Goal: Find specific page/section: Find specific page/section

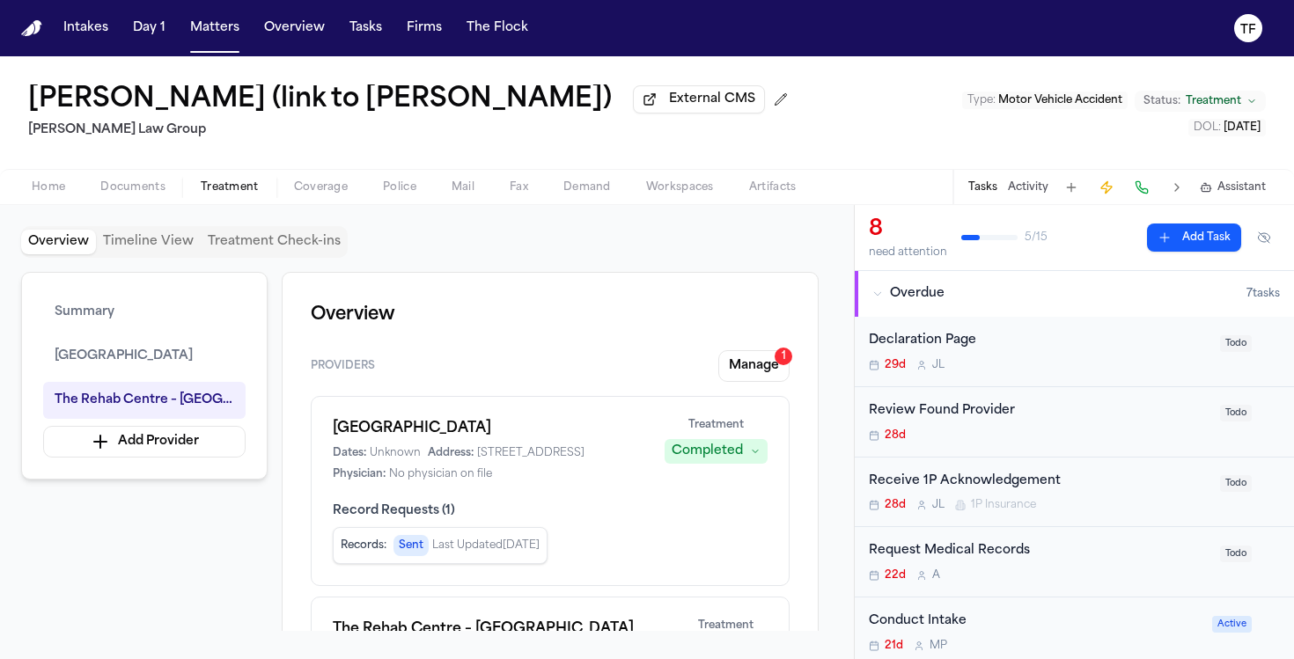
scroll to position [411, 0]
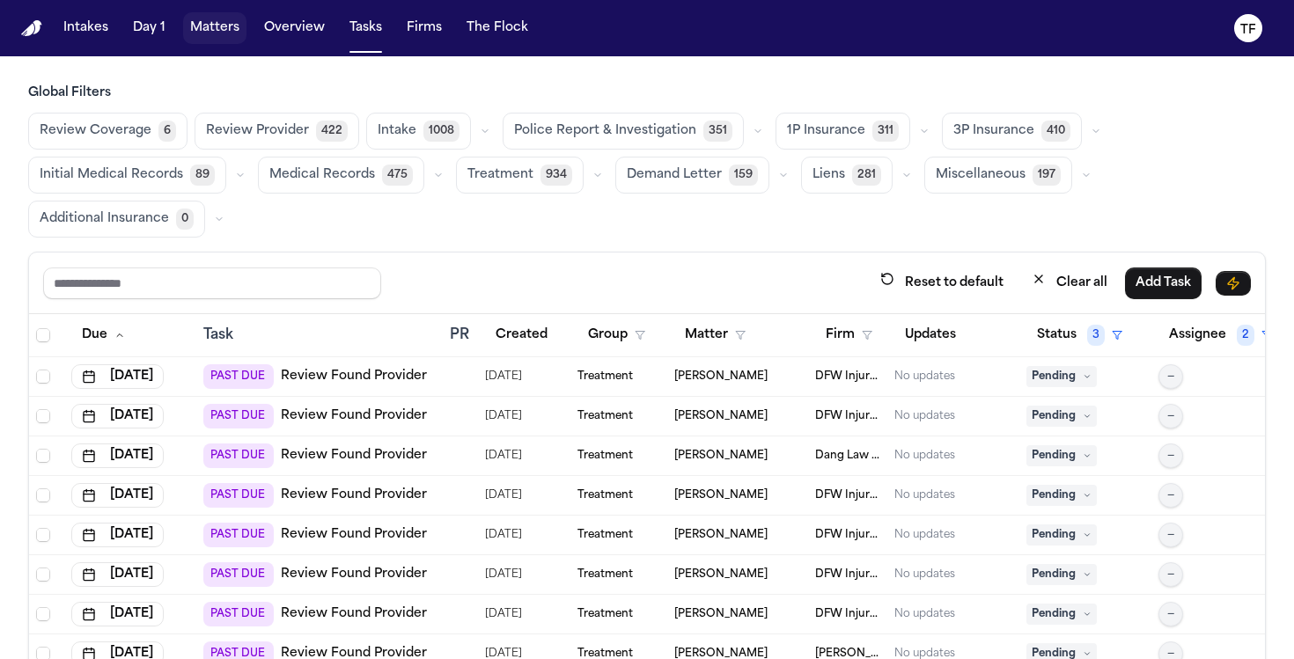
click at [211, 33] on button "Matters" at bounding box center [214, 28] width 63 height 32
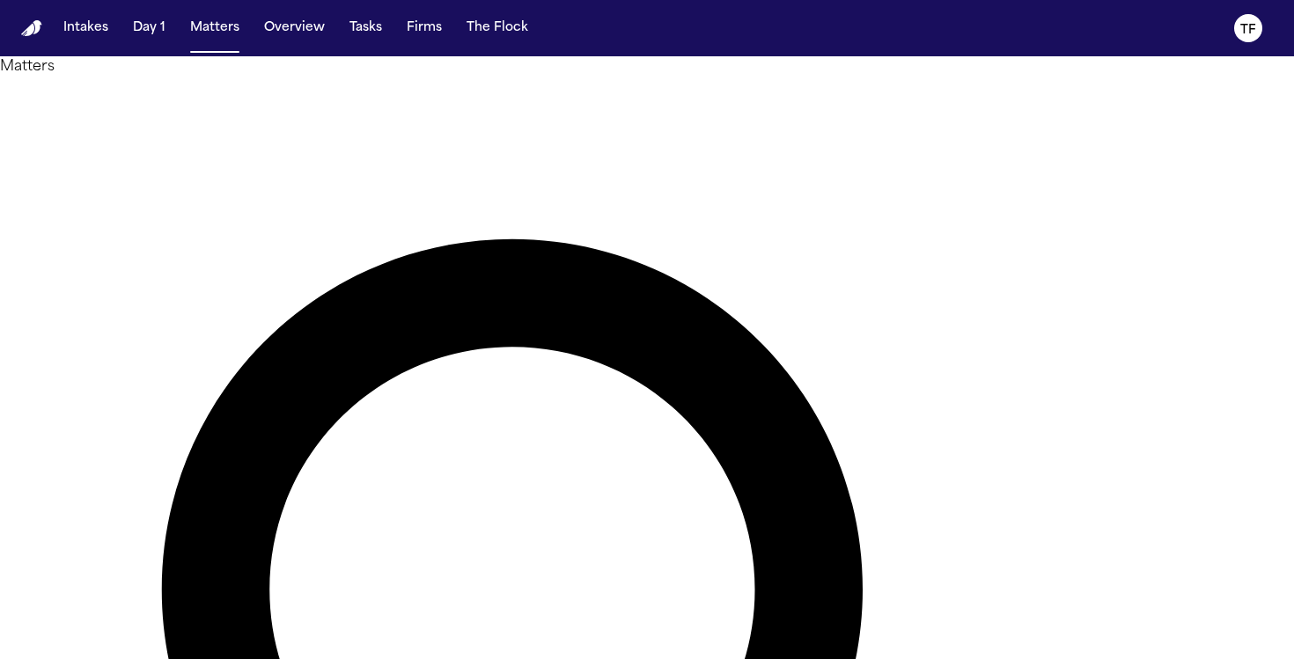
type input "*******"
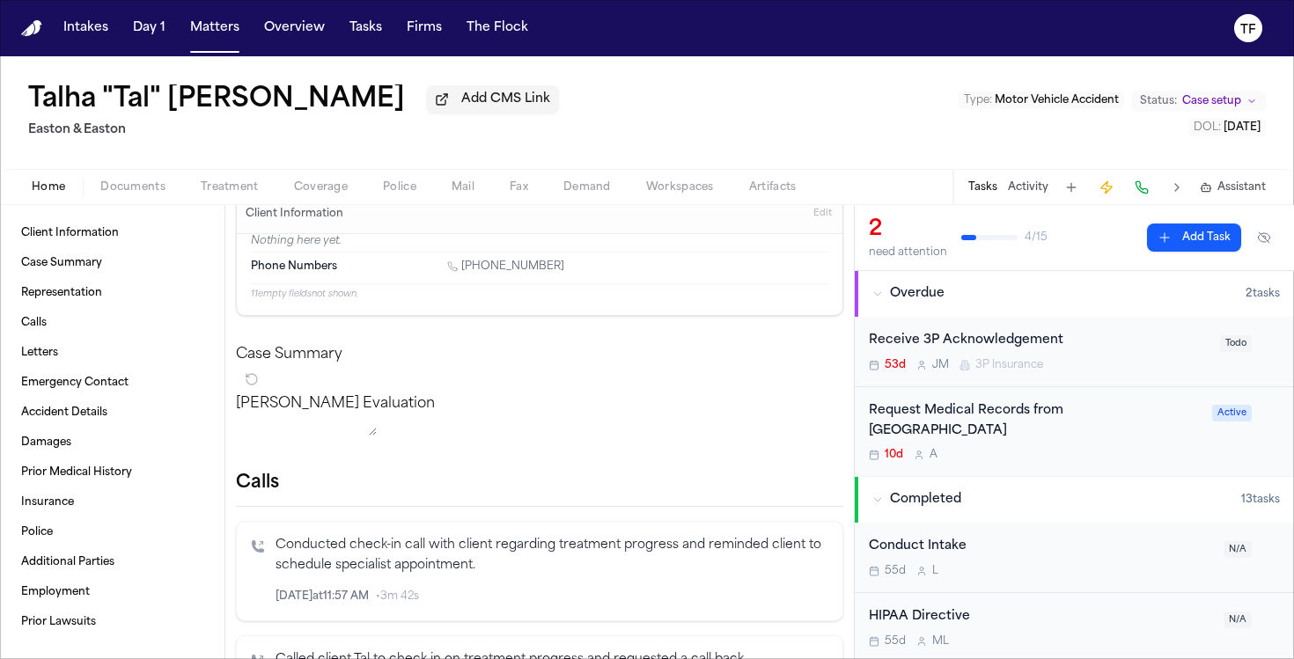
scroll to position [199, 0]
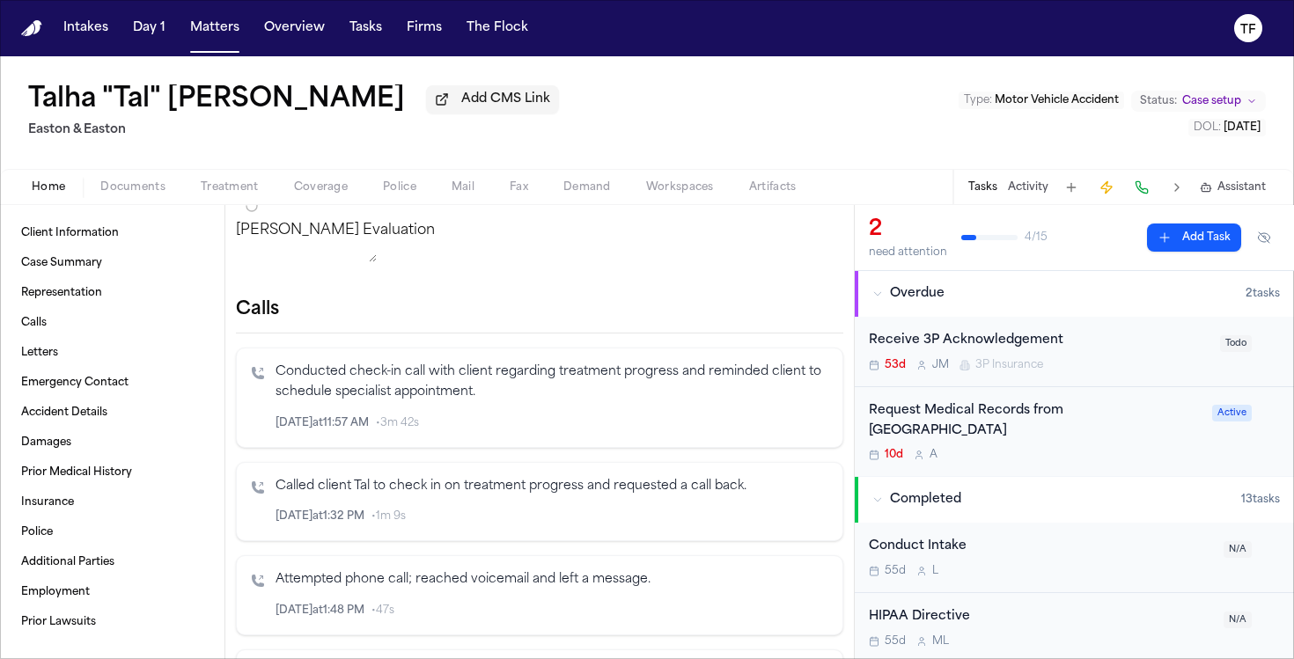
click at [195, 184] on button "Treatment" at bounding box center [229, 187] width 93 height 21
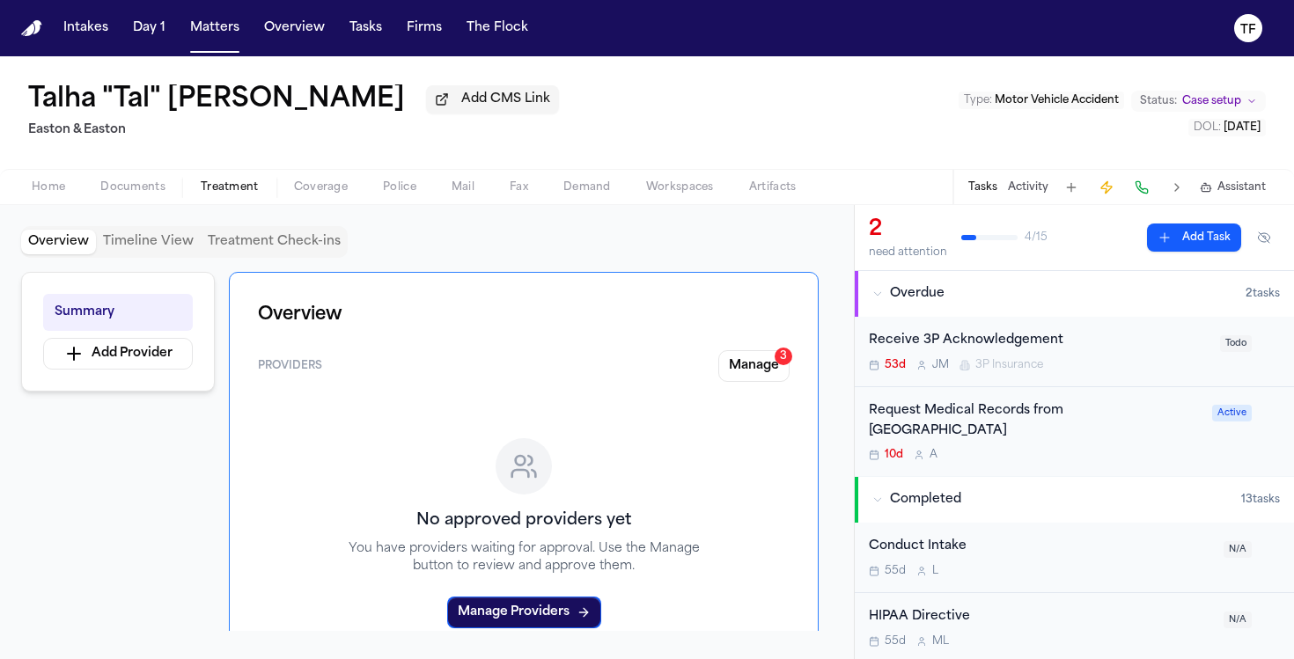
scroll to position [340, 0]
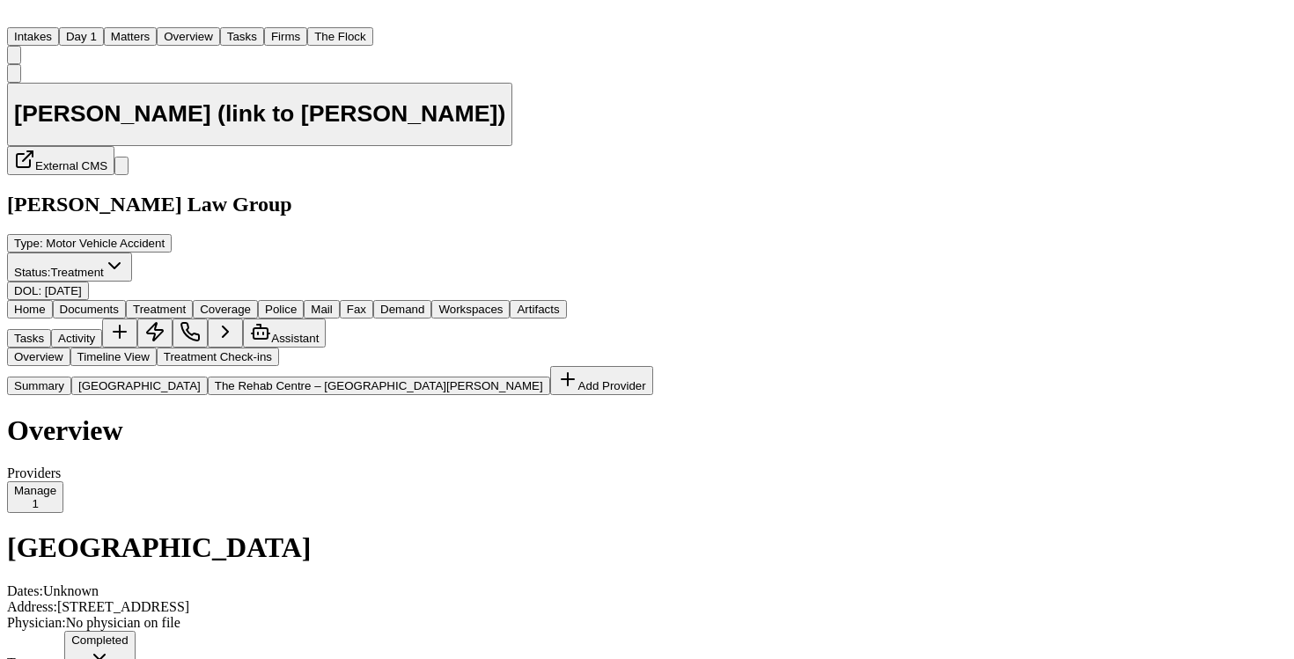
scroll to position [411, 0]
